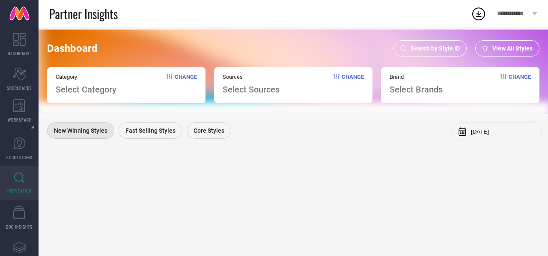
click at [446, 42] on div "Search by Style ID" at bounding box center [429, 48] width 73 height 16
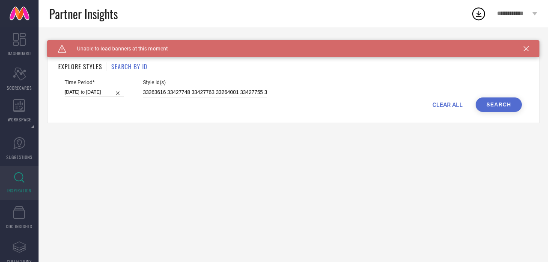
click at [441, 104] on span "CLEAR ALL" at bounding box center [447, 104] width 30 height 7
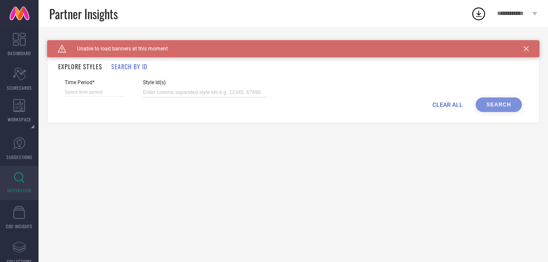
click at [252, 89] on input at bounding box center [205, 93] width 124 height 10
paste input "36189848 36732024 36718086 36718089 36718073 36189847 36157570 36718637 3671923…"
type input "36189848 36732024 36718086 36718089 36718073 36189847 36157570 36718637 3671923…"
select select "8"
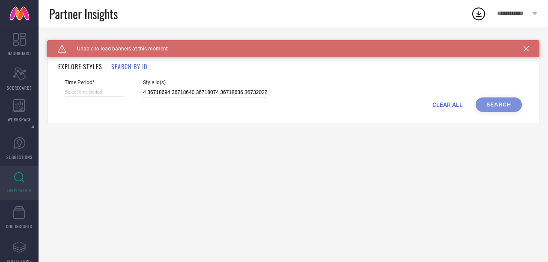
select select "2025"
select select "9"
select select "2025"
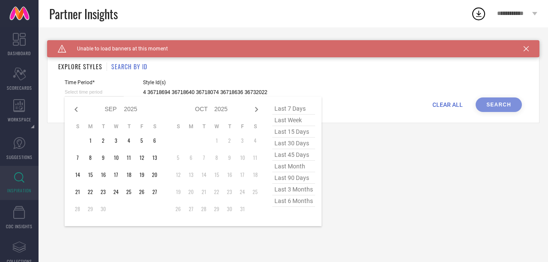
click at [110, 93] on input at bounding box center [94, 92] width 59 height 9
type input "36189848 36732024 36718086 36718089 36718073 36189847 36157570 36718637 3671923…"
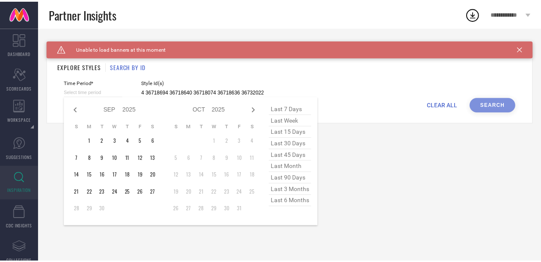
scroll to position [0, 0]
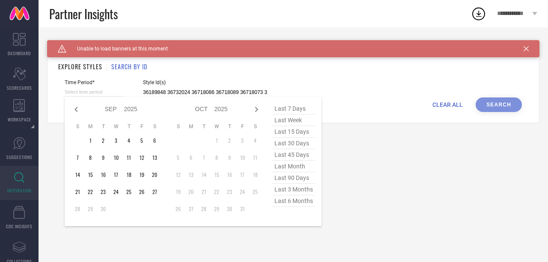
click at [291, 143] on span "last 30 days" at bounding box center [293, 144] width 43 height 12
type input "[DATE] to [DATE]"
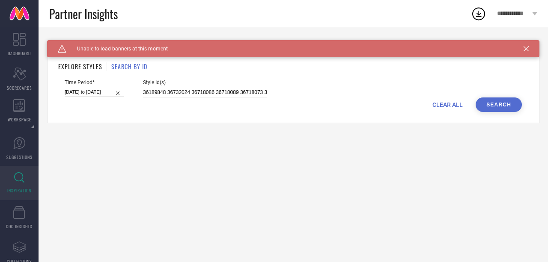
click at [511, 107] on button "Search" at bounding box center [499, 105] width 46 height 15
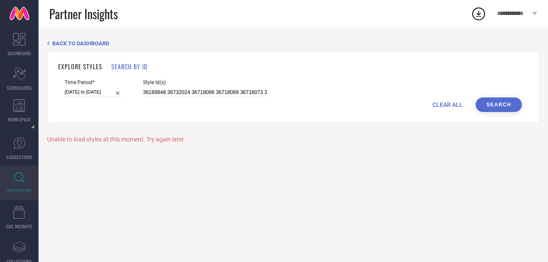
click at [495, 99] on button "Search" at bounding box center [499, 105] width 46 height 15
